Goal: Find contact information: Find contact information

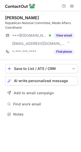
scroll to position [110, 81]
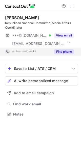
click at [67, 50] on button "Find phone" at bounding box center [64, 51] width 20 height 5
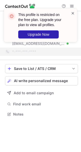
click at [73, 13] on span at bounding box center [73, 13] width 4 height 5
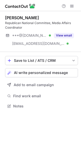
scroll to position [102, 81]
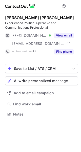
scroll to position [110, 81]
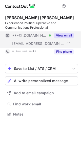
click at [72, 36] on button "View email" at bounding box center [64, 35] width 20 height 5
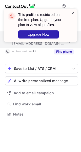
click at [73, 13] on span at bounding box center [73, 13] width 4 height 5
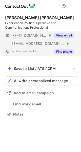
click at [65, 54] on button "Find phone" at bounding box center [64, 51] width 20 height 5
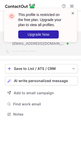
click at [73, 12] on span at bounding box center [73, 13] width 4 height 5
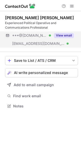
scroll to position [102, 81]
click at [65, 37] on button "View email" at bounding box center [64, 35] width 20 height 5
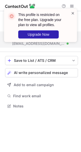
click at [72, 14] on span at bounding box center [73, 13] width 4 height 5
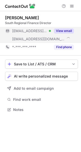
scroll to position [106, 81]
click at [70, 31] on button "View email" at bounding box center [64, 30] width 20 height 5
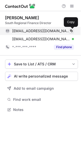
click at [71, 31] on span at bounding box center [71, 31] width 4 height 4
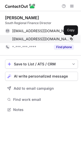
click at [71, 39] on span at bounding box center [71, 39] width 4 height 4
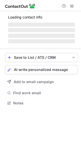
scroll to position [102, 81]
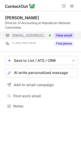
click at [59, 35] on button "View email" at bounding box center [64, 35] width 20 height 5
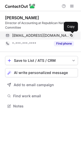
click at [72, 35] on span at bounding box center [71, 35] width 4 height 4
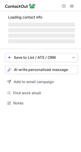
scroll to position [106, 81]
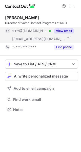
click at [66, 34] on div "View email" at bounding box center [62, 31] width 23 height 8
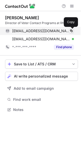
click at [72, 29] on span at bounding box center [71, 31] width 4 height 4
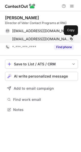
click at [72, 38] on span at bounding box center [71, 39] width 4 height 4
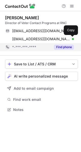
click at [70, 47] on button "Find phone" at bounding box center [64, 47] width 20 height 5
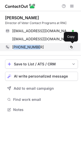
drag, startPoint x: 15, startPoint y: 47, endPoint x: 40, endPoint y: 46, distance: 24.8
click at [40, 46] on div "+17025883359" at bounding box center [43, 47] width 62 height 5
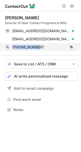
copy span "17025883359"
